Goal: Transaction & Acquisition: Download file/media

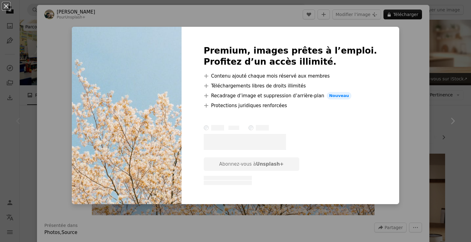
scroll to position [42, 0]
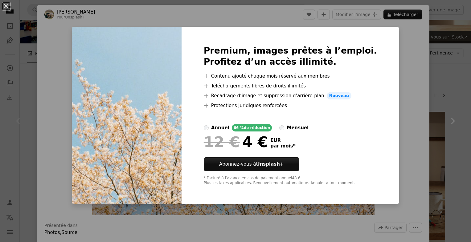
click at [291, 225] on div "An X shape Premium, images prêtes à l’emploi. Profitez d’un accès illimité. A p…" at bounding box center [235, 121] width 471 height 242
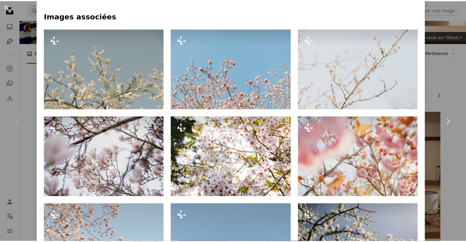
scroll to position [421, 0]
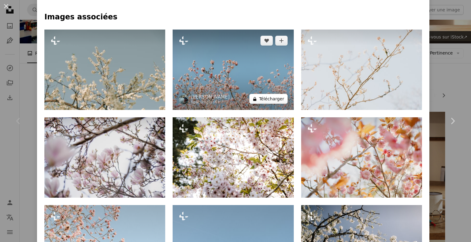
click at [273, 99] on button "A lock Télécharger" at bounding box center [268, 99] width 38 height 10
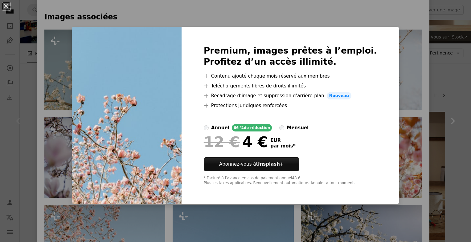
click at [366, 18] on div "An X shape Premium, images prêtes à l’emploi. Profitez d’un accès illimité. A p…" at bounding box center [235, 121] width 471 height 242
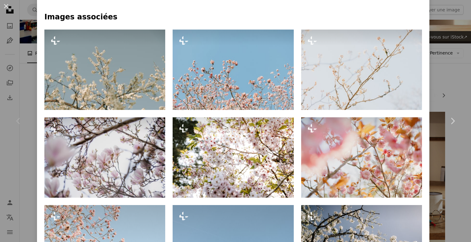
click at [449, 39] on div "An X shape Chevron left Chevron right Hans Pour Unsplash+ A heart A plus sign M…" at bounding box center [235, 121] width 471 height 242
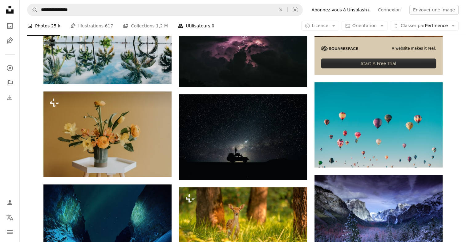
scroll to position [245, 0]
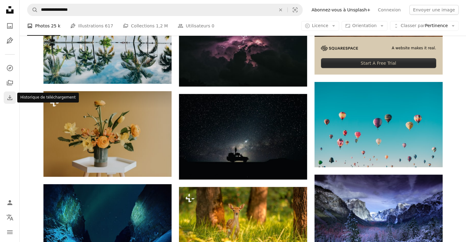
click at [7, 97] on icon "Download" at bounding box center [9, 97] width 7 height 7
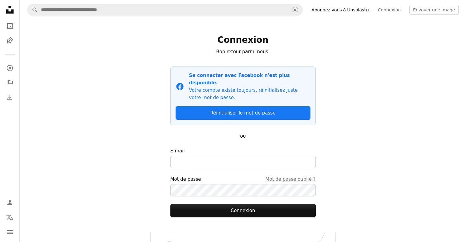
scroll to position [15, 0]
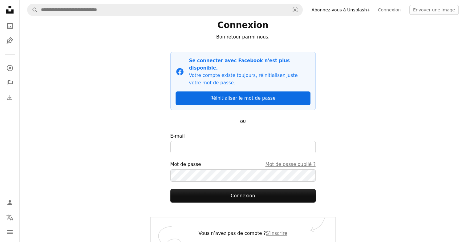
click at [222, 92] on link "Réinitialiser le mot de passe" at bounding box center [243, 99] width 135 height 14
